Goal: Transaction & Acquisition: Purchase product/service

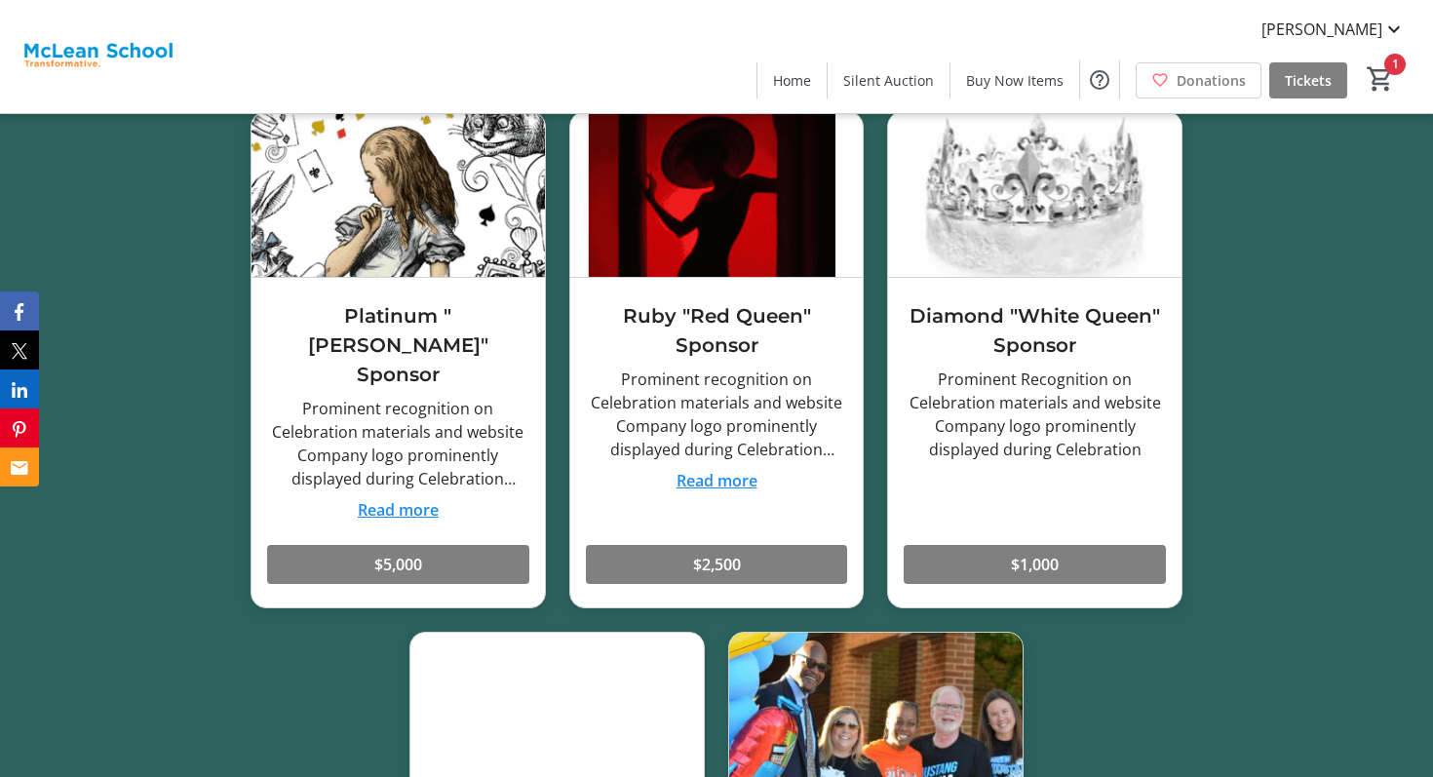
scroll to position [2933, 0]
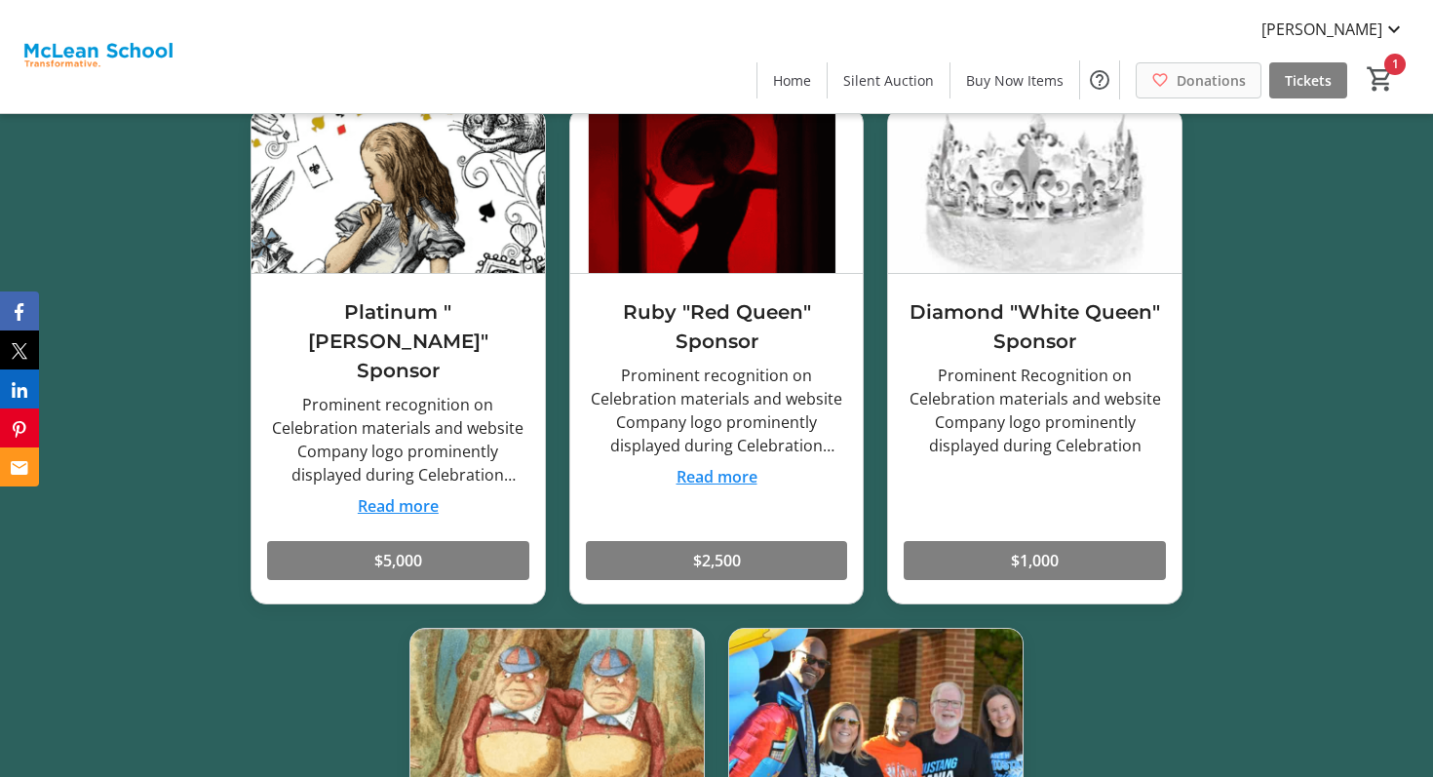
click at [1223, 84] on span "Donations" at bounding box center [1210, 80] width 69 height 20
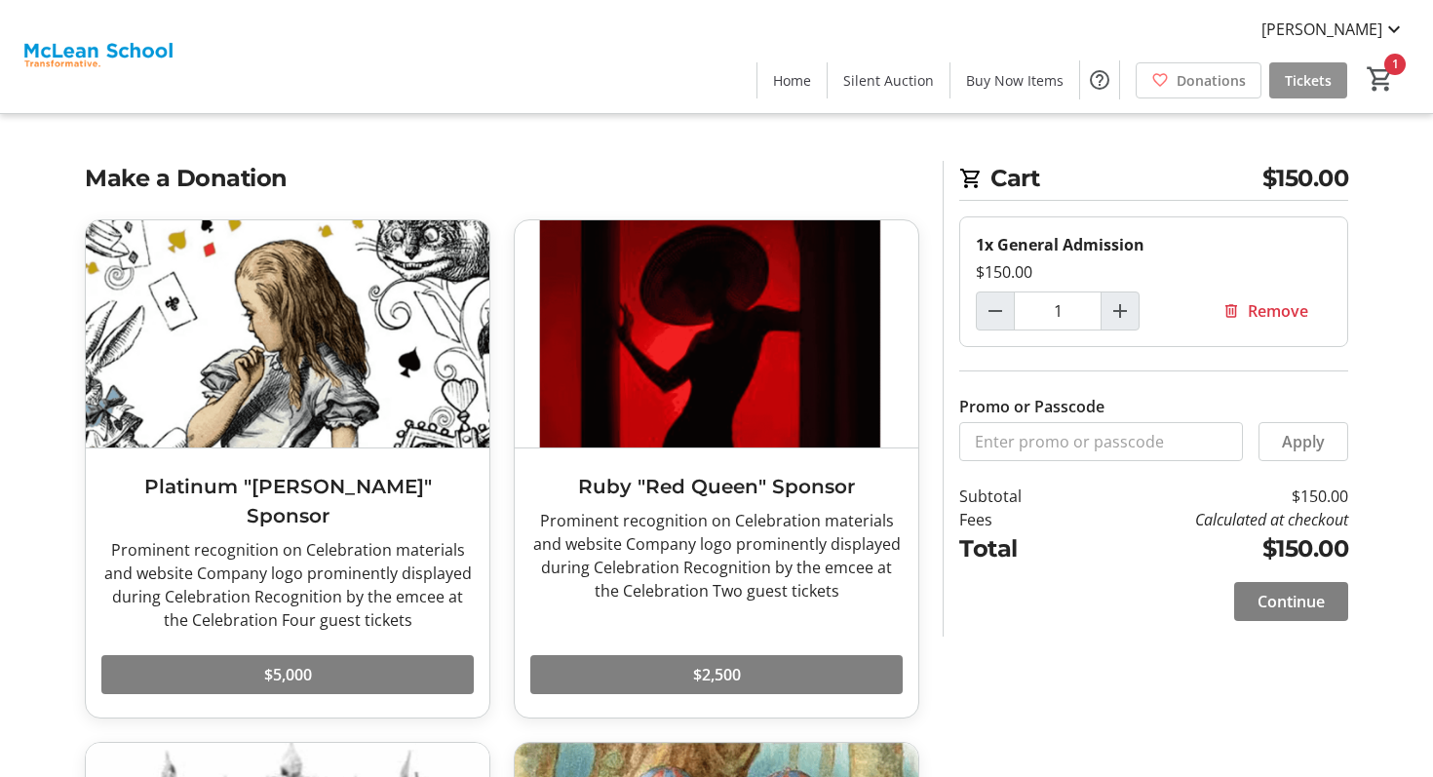
click at [1305, 81] on span "Tickets" at bounding box center [1308, 80] width 47 height 20
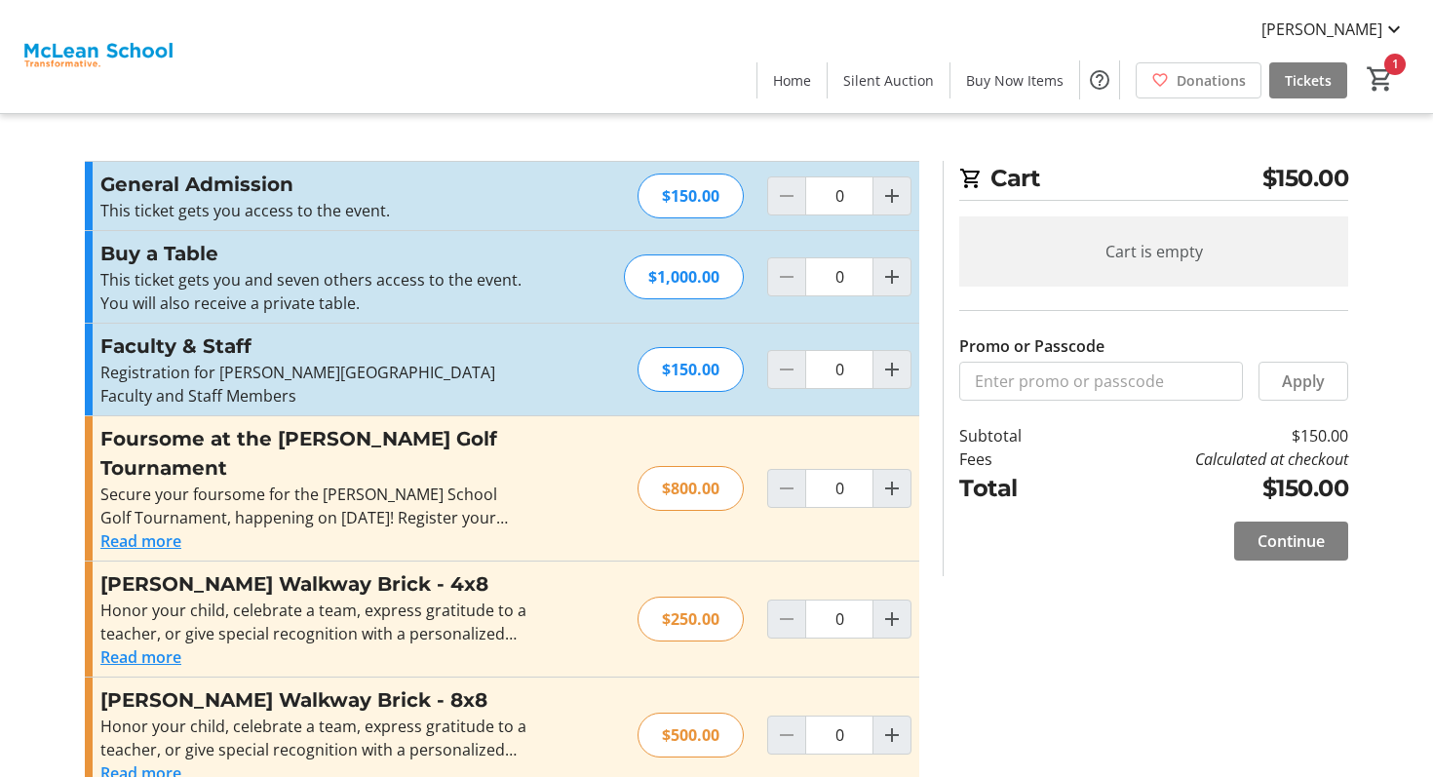
type input "1"
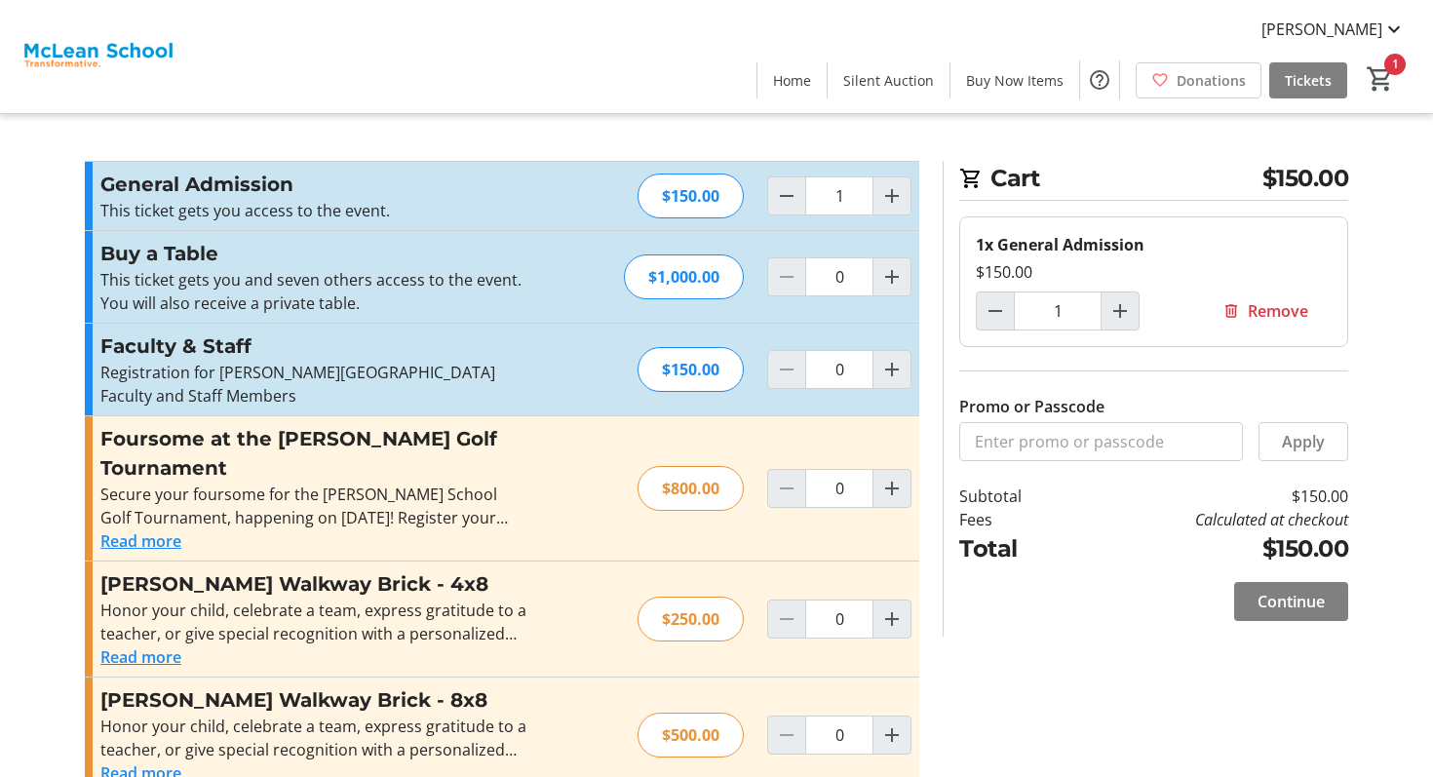
scroll to position [16, 0]
